Goal: Transaction & Acquisition: Purchase product/service

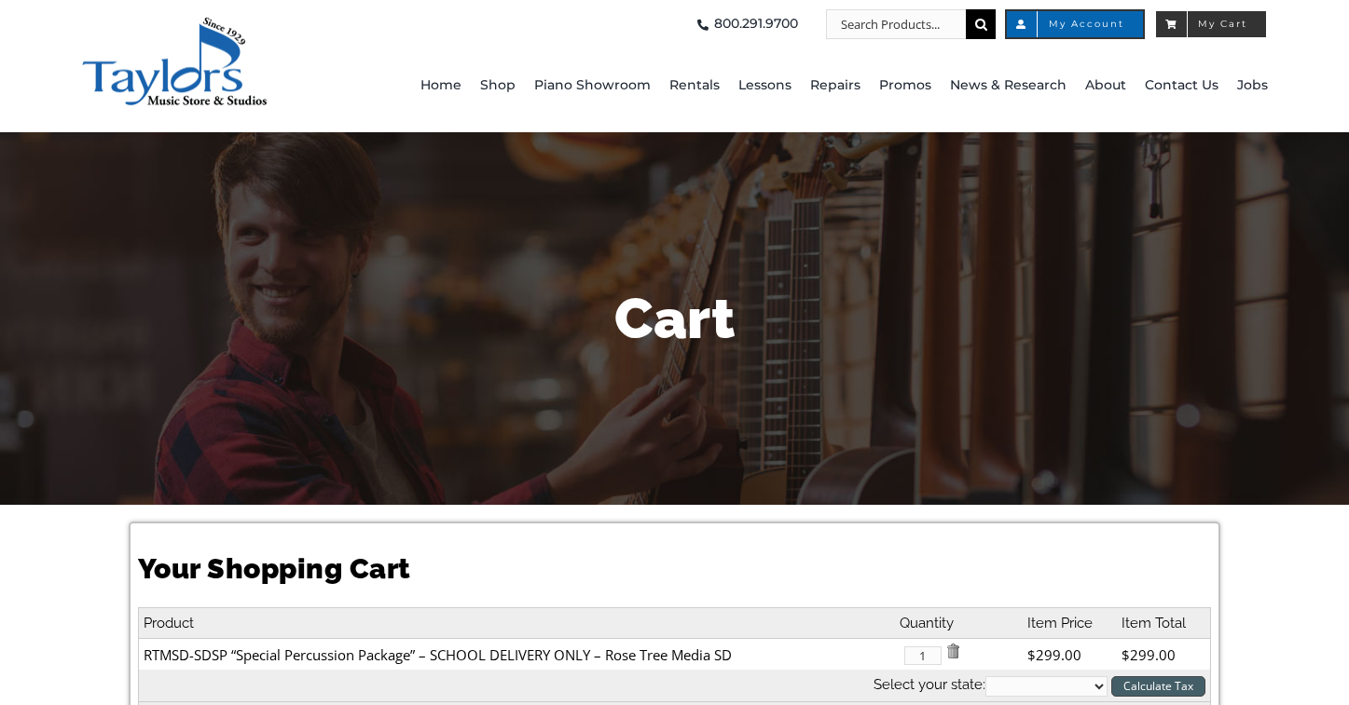
click at [1243, 22] on span "My Cart" at bounding box center [1210, 24] width 73 height 9
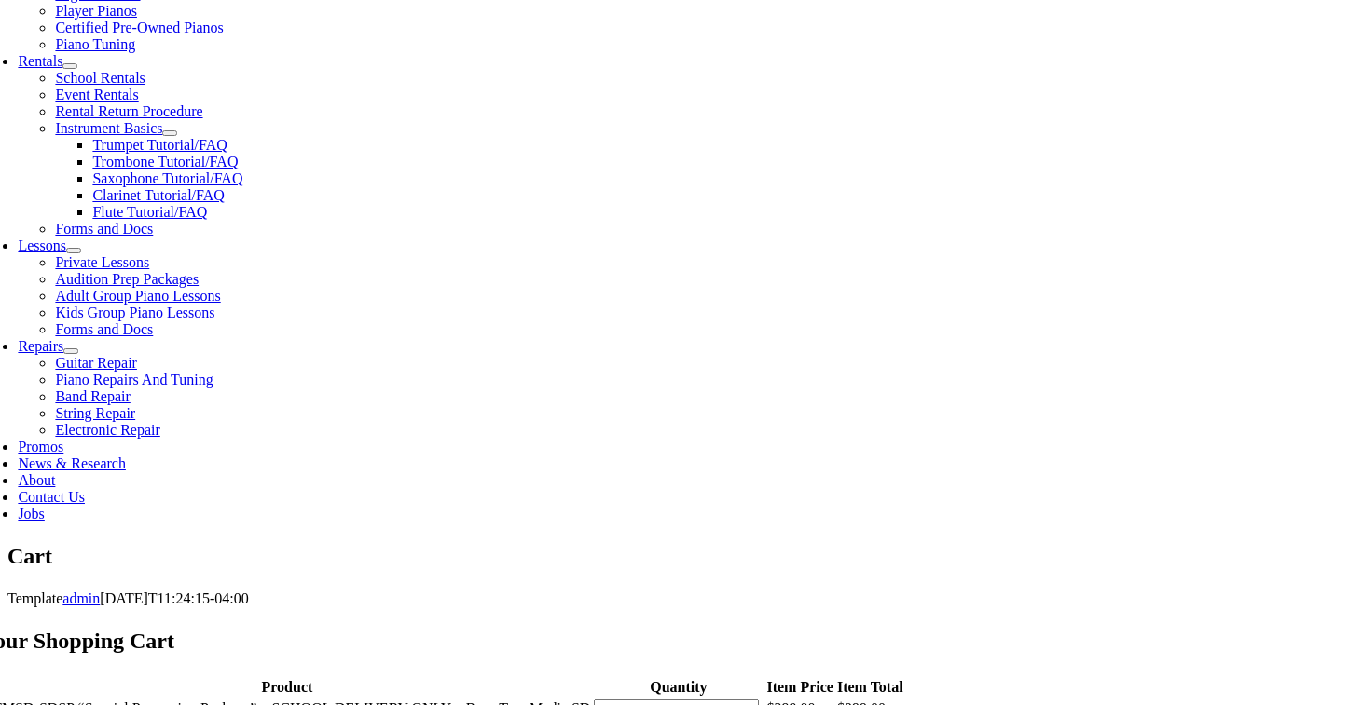
scroll to position [310, 0]
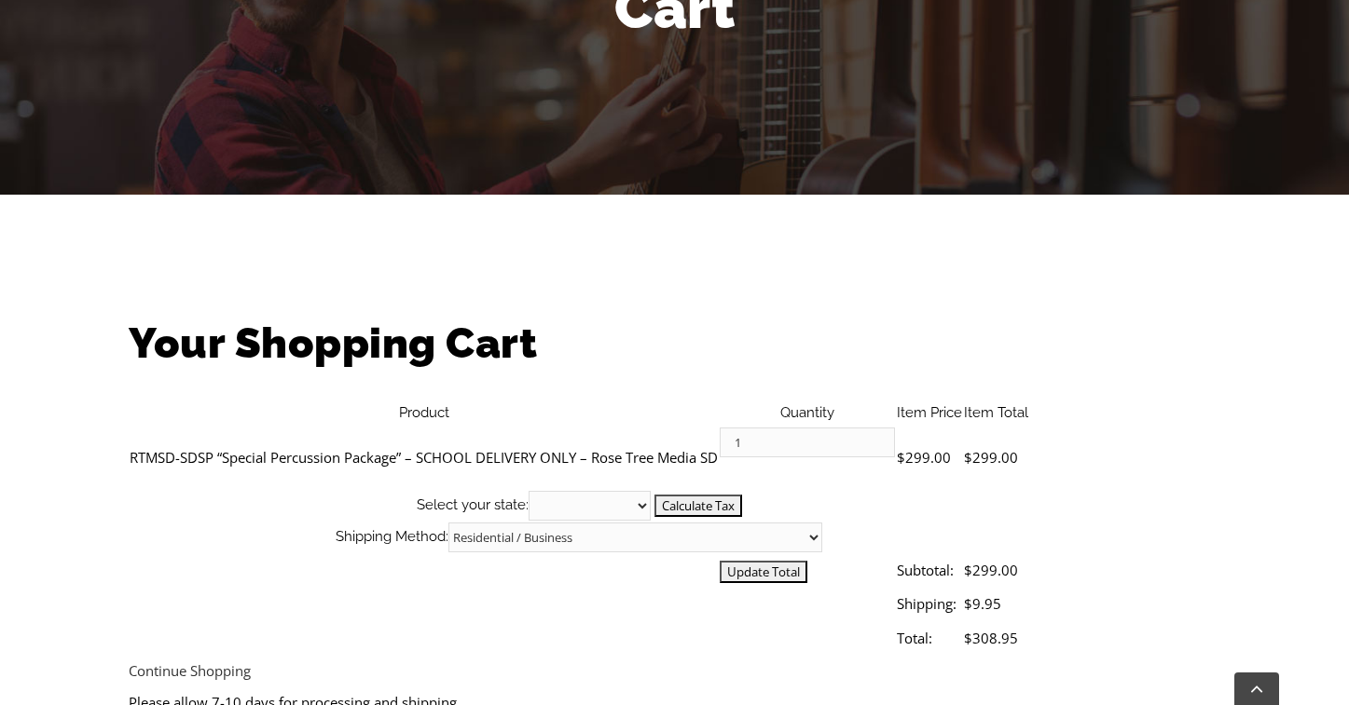
click at [807, 561] on input "Update Total" at bounding box center [763, 572] width 88 height 22
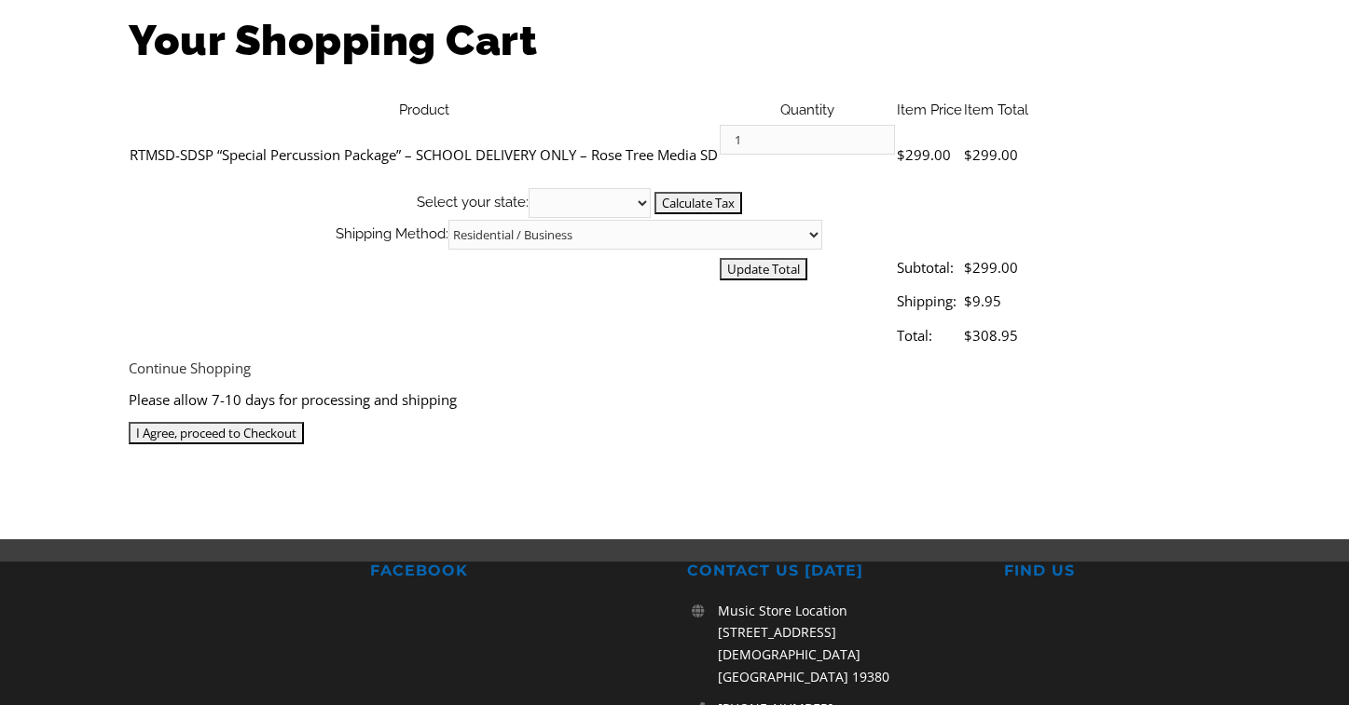
scroll to position [622, 0]
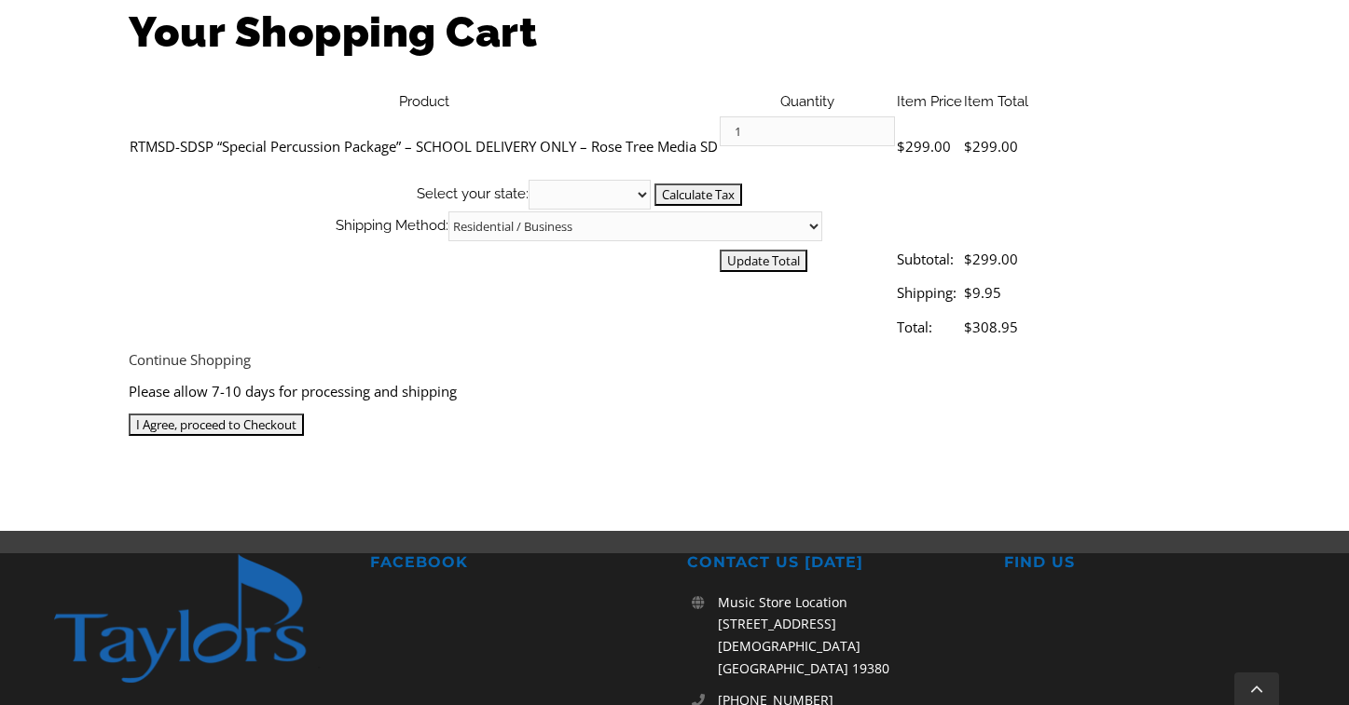
click at [719, 146] on img at bounding box center [719, 146] width 0 height 0
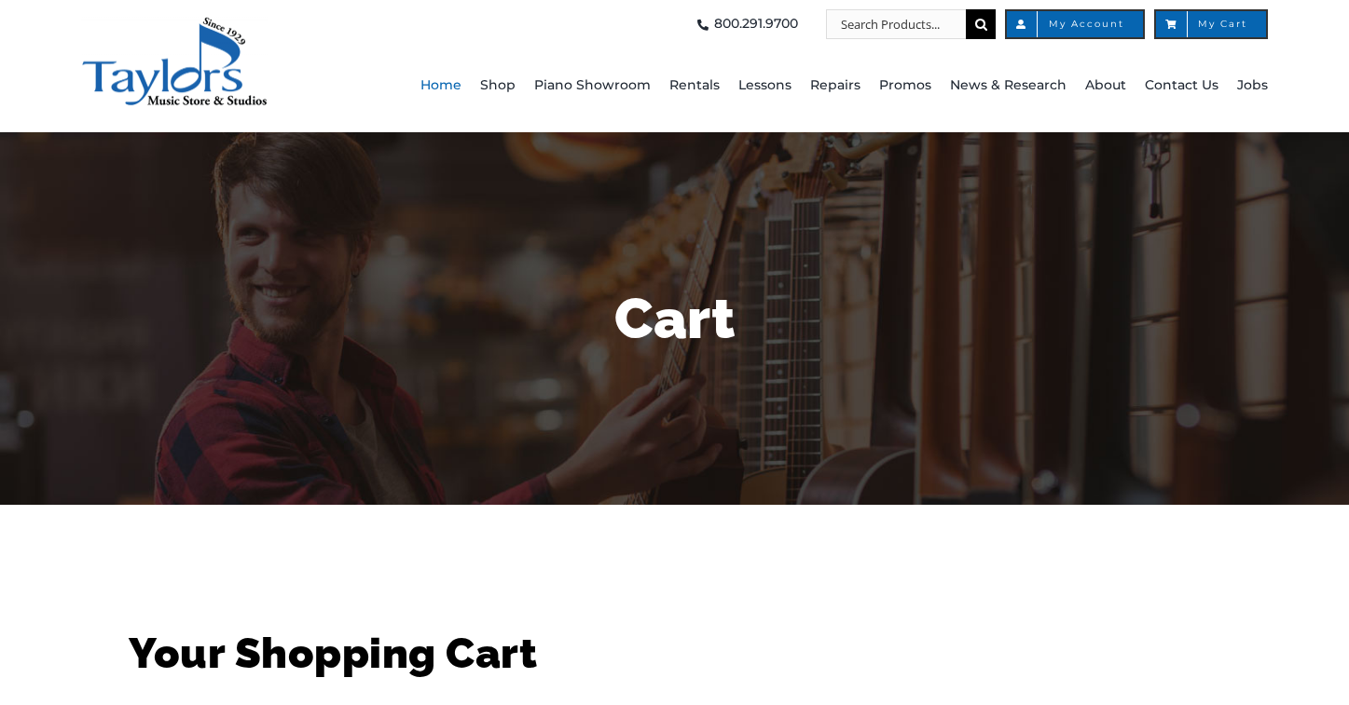
click at [454, 86] on span "Home" at bounding box center [440, 86] width 41 height 30
